Goal: Task Accomplishment & Management: Manage account settings

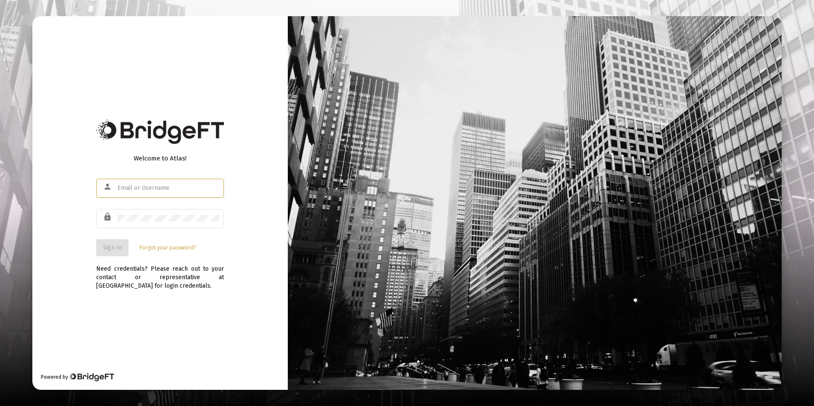
click at [185, 181] on div at bounding box center [169, 188] width 102 height 21
click at [186, 186] on input "text" at bounding box center [169, 188] width 102 height 7
click at [137, 222] on div at bounding box center [169, 218] width 102 height 21
click at [171, 189] on input "text" at bounding box center [169, 188] width 102 height 7
type input "steve@sandymorrisfinancial.com"
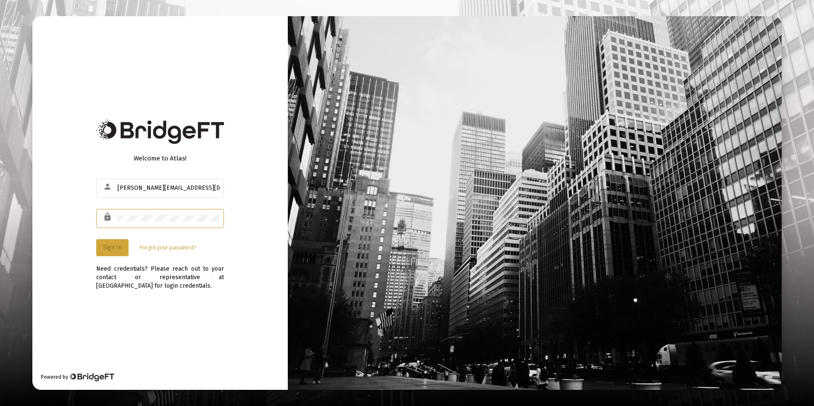
click at [117, 248] on span "Sign In" at bounding box center [112, 247] width 19 height 7
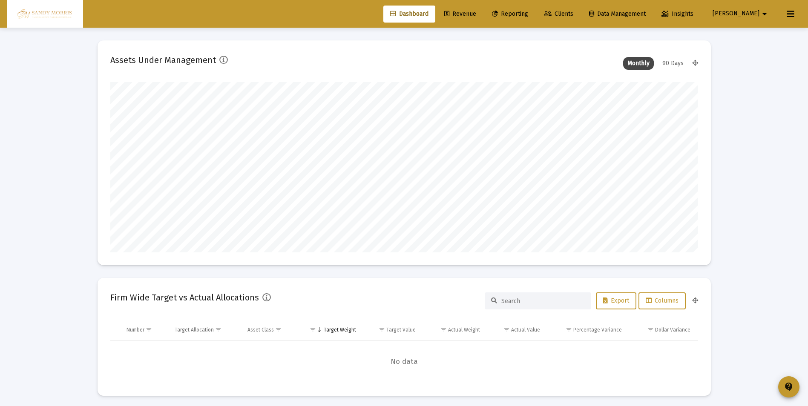
scroll to position [170, 316]
type input "2025-09-17"
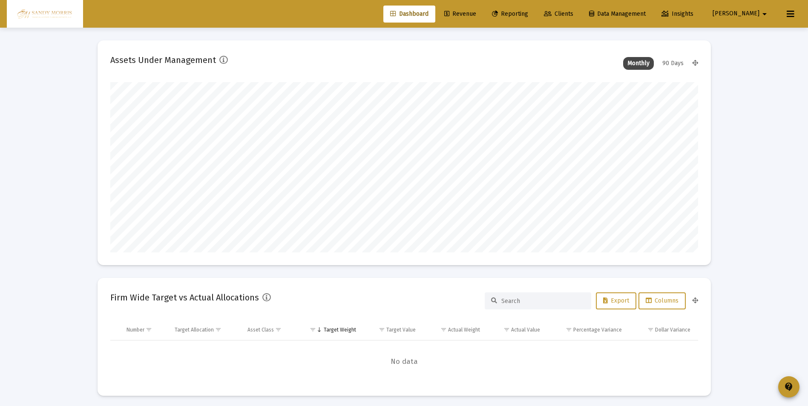
click at [476, 14] on span "Revenue" at bounding box center [460, 13] width 32 height 7
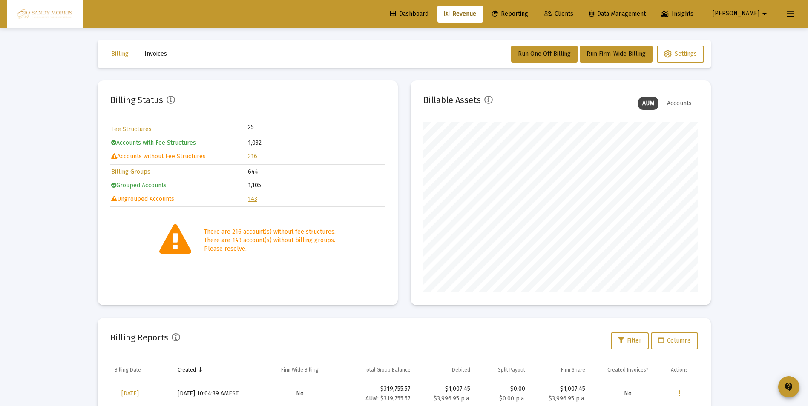
click at [250, 155] on link "216" at bounding box center [252, 156] width 9 height 7
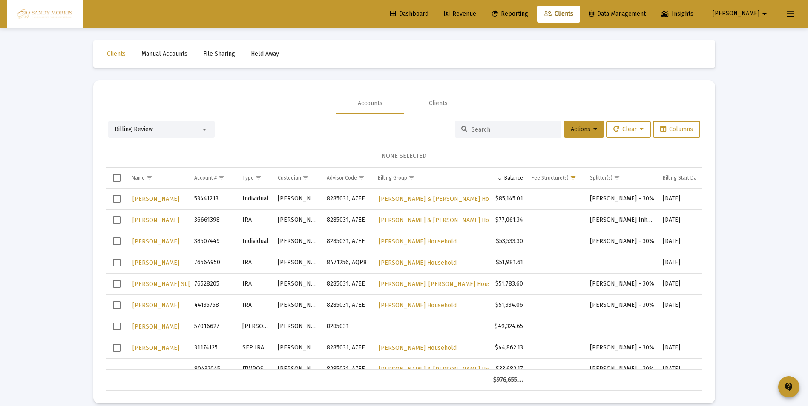
click at [476, 14] on span "Revenue" at bounding box center [460, 13] width 32 height 7
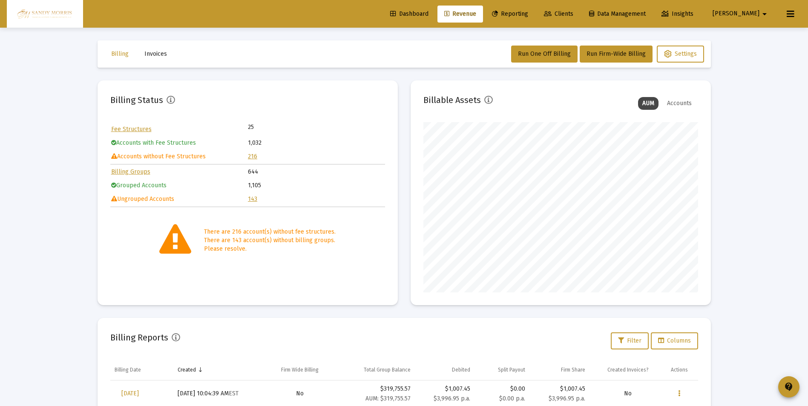
click at [254, 199] on link "143" at bounding box center [252, 198] width 9 height 7
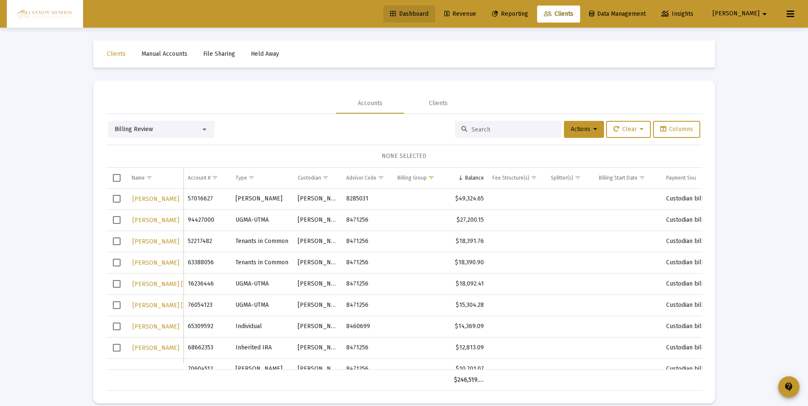
click at [428, 13] on span "Dashboard" at bounding box center [409, 13] width 38 height 7
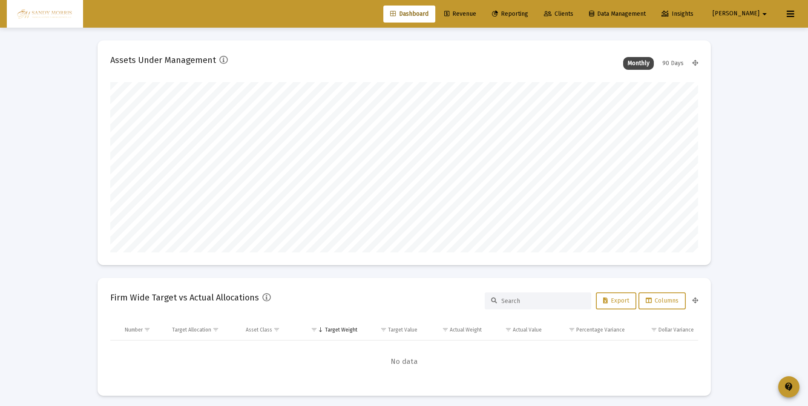
click at [476, 14] on span "Revenue" at bounding box center [460, 13] width 32 height 7
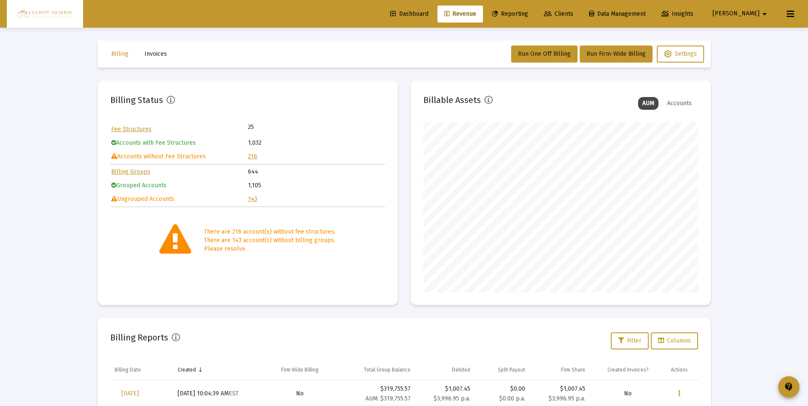
click at [251, 157] on link "216" at bounding box center [252, 156] width 9 height 7
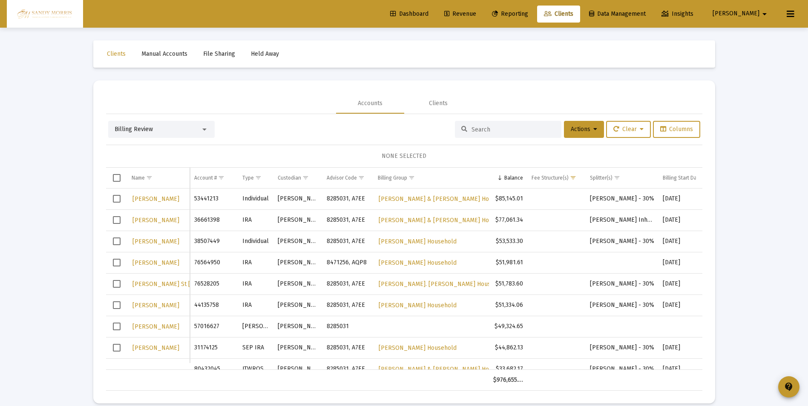
click at [428, 11] on span "Dashboard" at bounding box center [409, 13] width 38 height 7
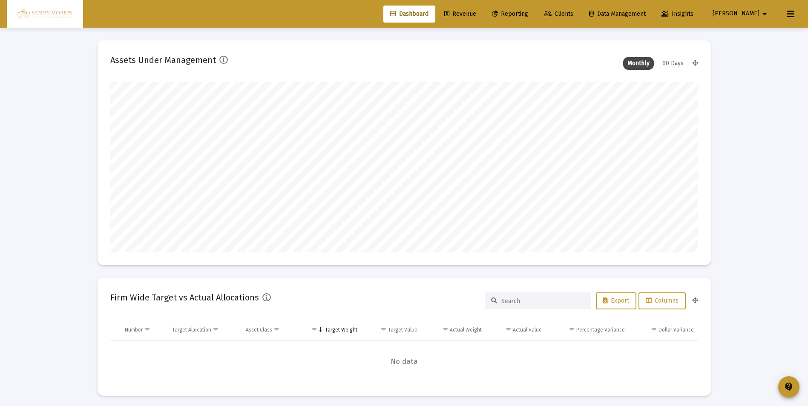
click at [476, 11] on span "Revenue" at bounding box center [460, 13] width 32 height 7
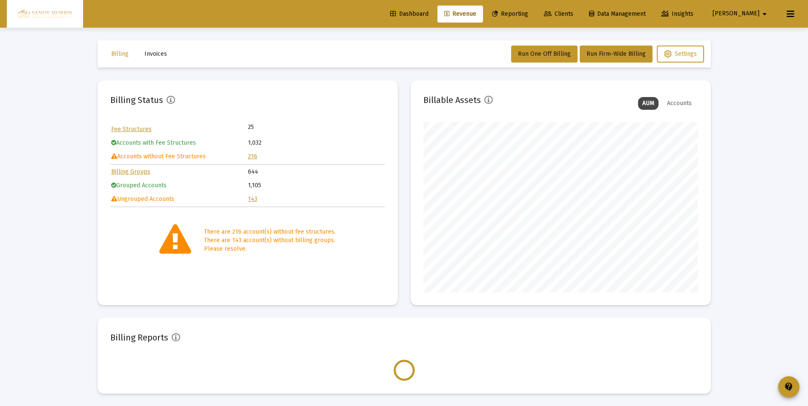
scroll to position [170, 275]
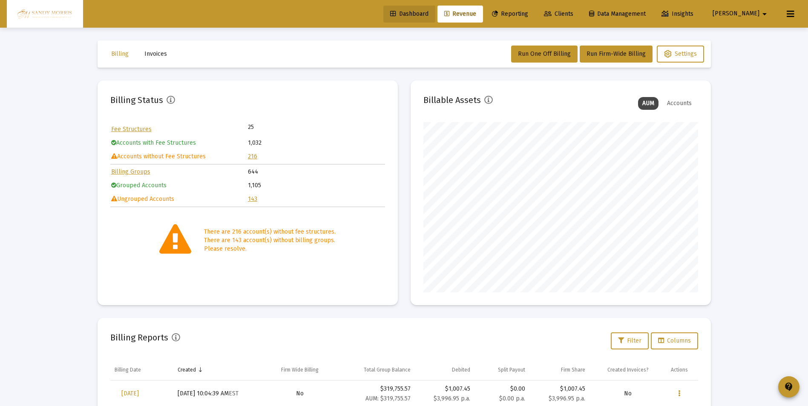
click at [428, 13] on span "Dashboard" at bounding box center [409, 13] width 38 height 7
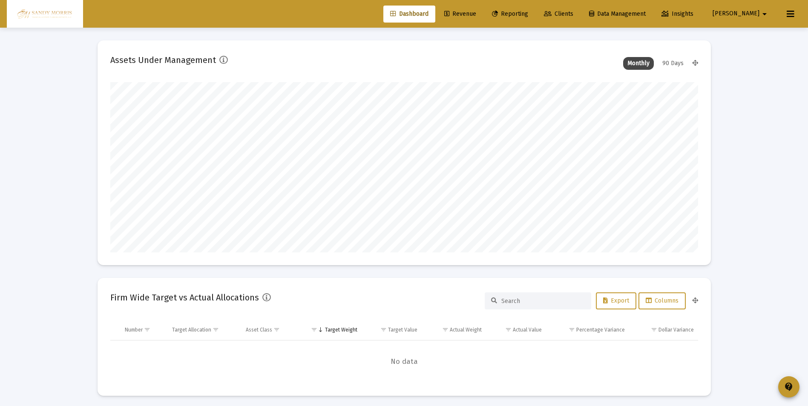
scroll to position [170, 316]
click at [760, 13] on mat-icon "arrow_drop_down" at bounding box center [764, 14] width 10 height 17
click at [756, 59] on button "Logout" at bounding box center [759, 56] width 51 height 20
